Goal: Find specific page/section: Find specific page/section

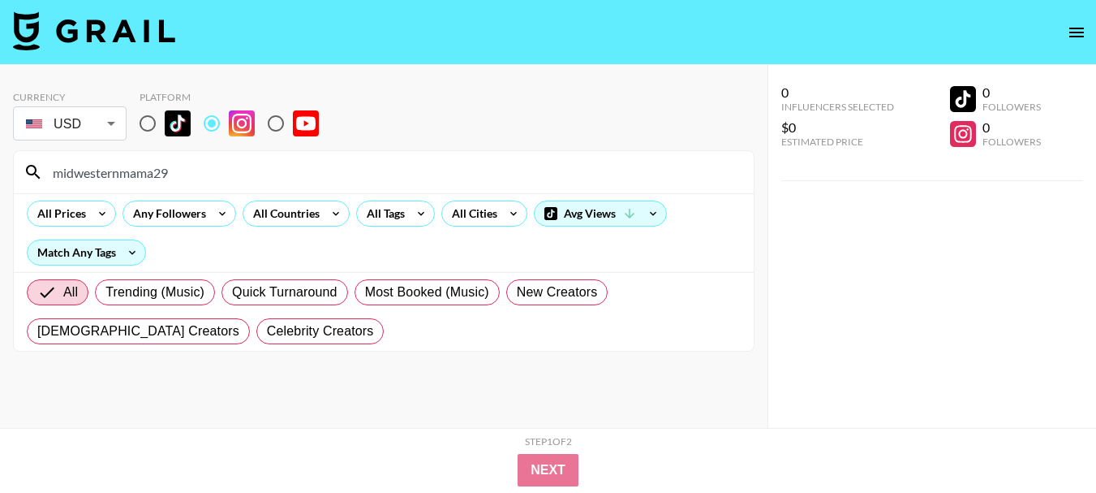
click at [498, 176] on input "midwesternmama29" at bounding box center [393, 172] width 701 height 26
click at [378, 169] on input "keisha_motherhood" at bounding box center [393, 172] width 701 height 26
paste input "alimomlife"
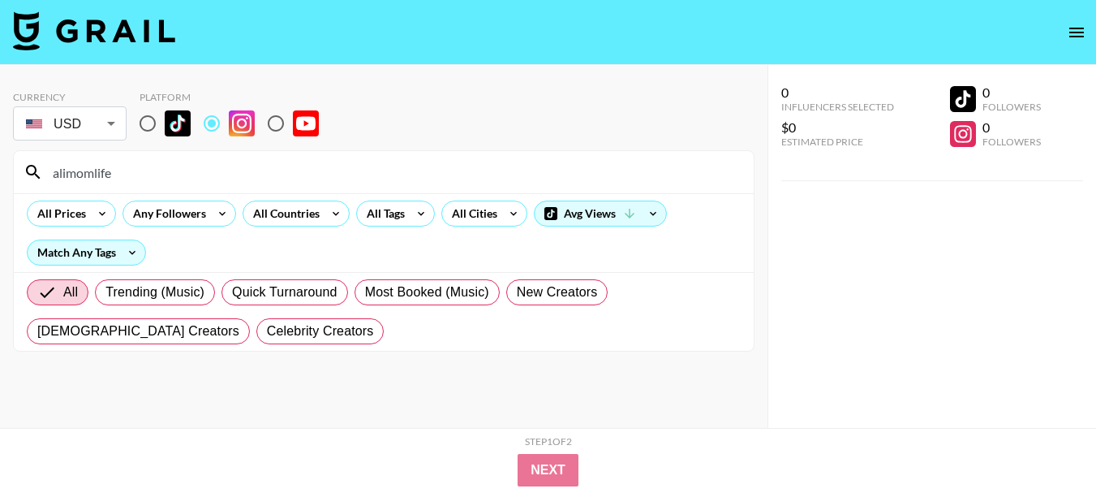
click at [269, 167] on input "alimomlife" at bounding box center [393, 172] width 701 height 26
paste input "[EMAIL_ADDRESS][DOMAIN_NAME]"
click at [527, 191] on div "[EMAIL_ADDRESS][DOMAIN_NAME]" at bounding box center [384, 172] width 740 height 42
click at [527, 186] on div "[EMAIL_ADDRESS][DOMAIN_NAME]" at bounding box center [384, 172] width 740 height 42
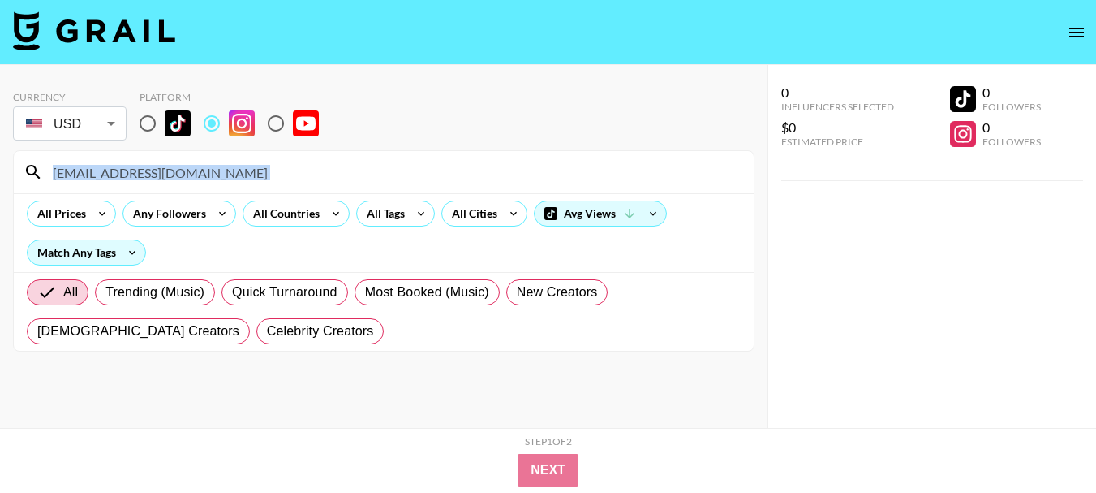
click at [527, 186] on div "[EMAIL_ADDRESS][DOMAIN_NAME]" at bounding box center [384, 172] width 740 height 42
click at [332, 168] on input "[EMAIL_ADDRESS][DOMAIN_NAME]" at bounding box center [393, 172] width 701 height 26
paste input "cleanyourhomee"
click at [381, 163] on input "emmashomerestock@gmail.comcleanyourhomee" at bounding box center [393, 172] width 701 height 26
click at [381, 165] on input "emmashomerestock@gmail.comcleanyourhomee" at bounding box center [393, 172] width 701 height 26
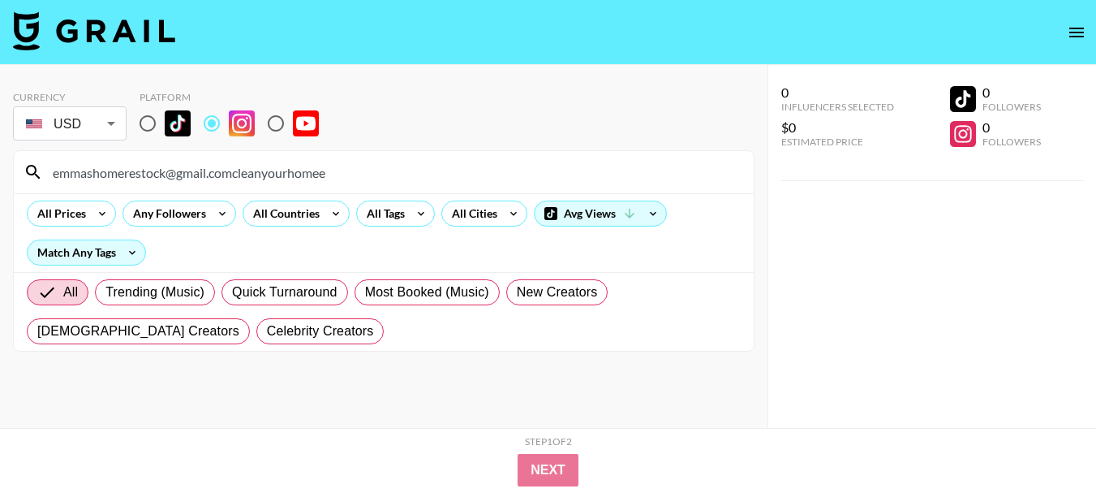
click at [380, 171] on input "emmashomerestock@gmail.comcleanyourhomee" at bounding box center [393, 172] width 701 height 26
click at [380, 173] on input "emmashomerestock@gmail.comcleanyourhomee" at bounding box center [393, 172] width 701 height 26
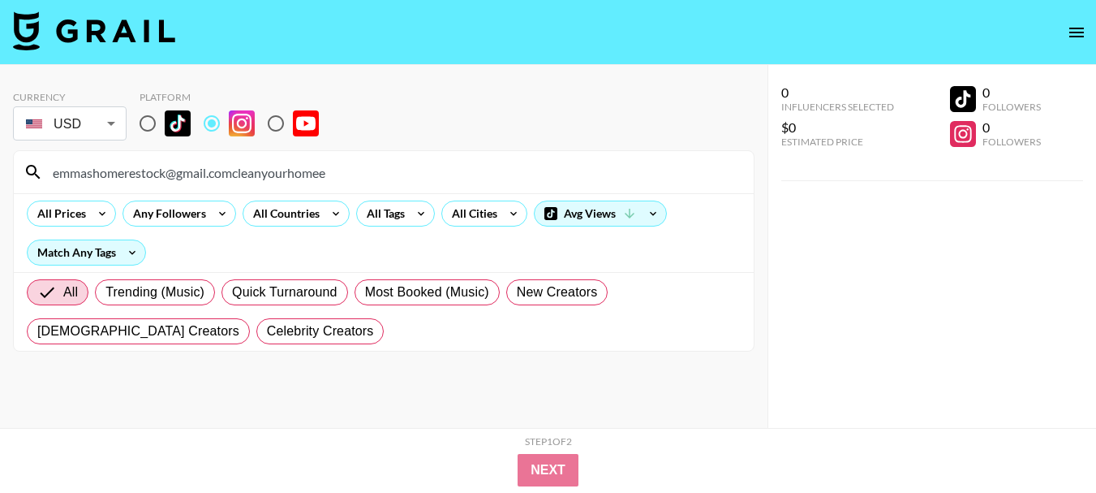
paste input
click at [592, 190] on div "cleanyourhomee" at bounding box center [384, 172] width 740 height 42
click at [590, 189] on div "cleanyourhomee" at bounding box center [384, 172] width 740 height 42
click at [504, 166] on input "cleanyourhomee" at bounding box center [393, 172] width 701 height 26
click at [627, 176] on input "cleanyourhomee" at bounding box center [393, 172] width 701 height 26
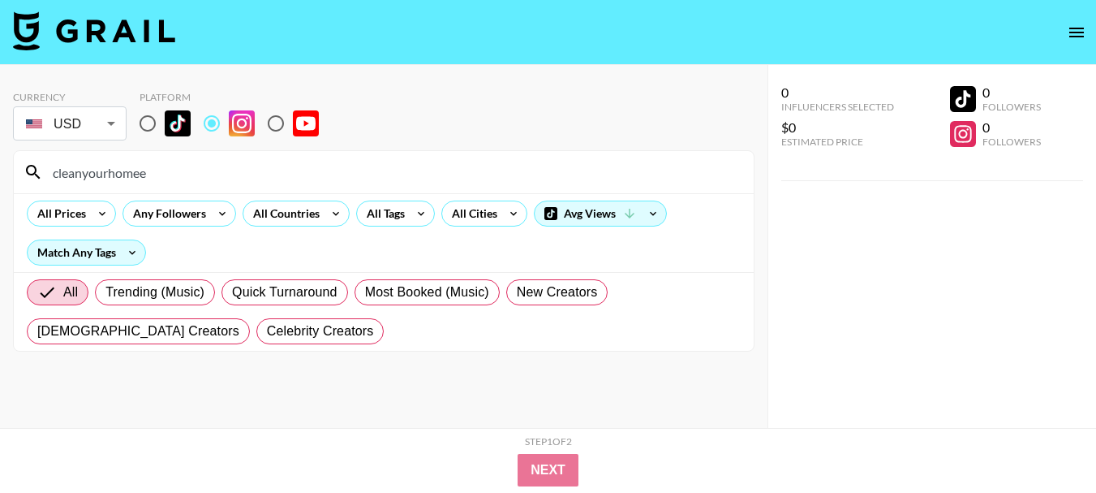
click at [627, 176] on input "cleanyourhomee" at bounding box center [393, 172] width 701 height 26
paste input "homewithmic"
type input "homewithmic"
